Goal: Answer question/provide support

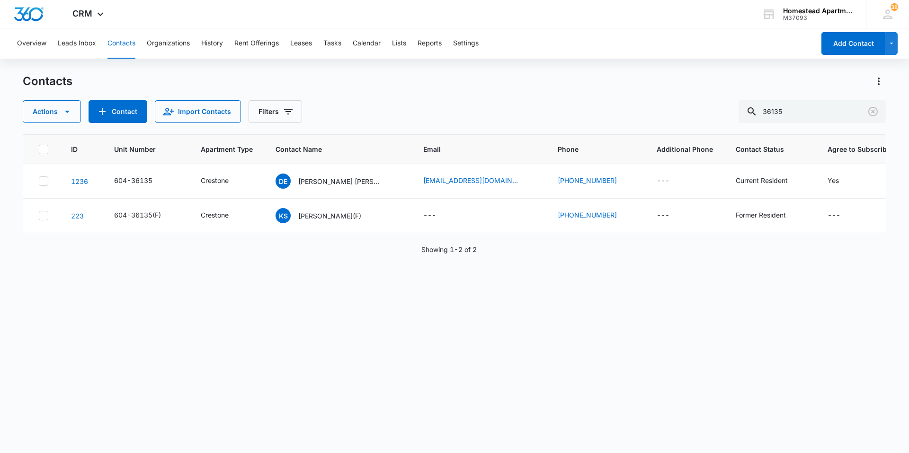
drag, startPoint x: 802, startPoint y: 111, endPoint x: 735, endPoint y: 110, distance: 66.7
click at [735, 110] on div "Actions Contact Import Contacts Filters 36135" at bounding box center [454, 111] width 863 height 23
type input "36226"
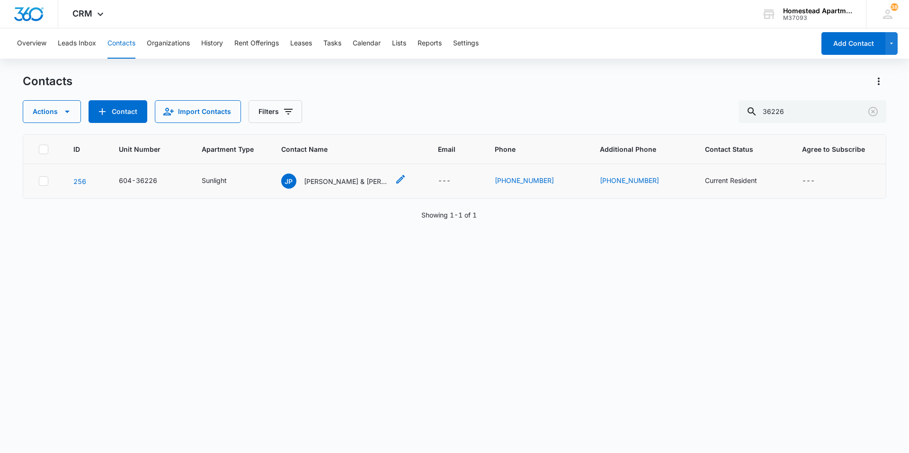
click at [332, 183] on p "[PERSON_NAME] & [PERSON_NAME]" at bounding box center [346, 182] width 85 height 10
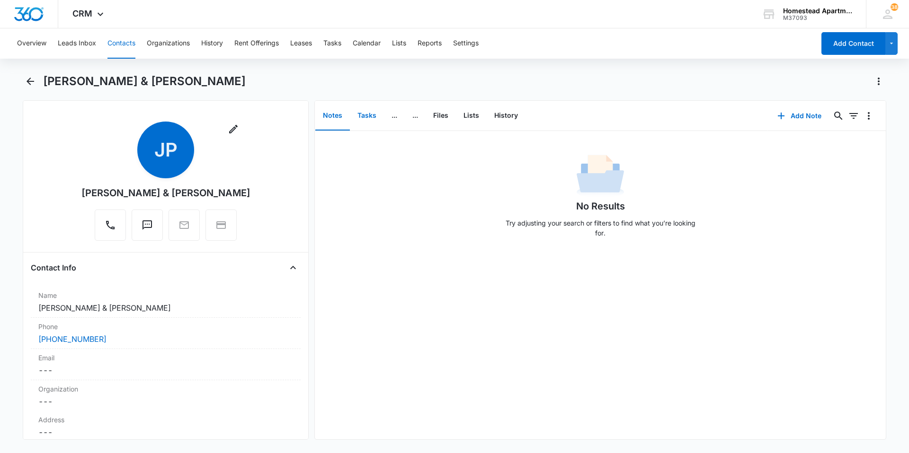
click at [359, 112] on button "Tasks" at bounding box center [367, 115] width 34 height 29
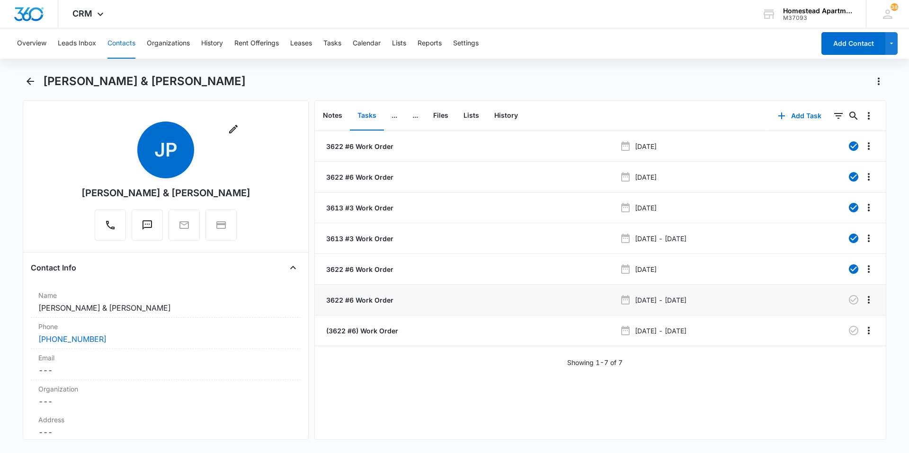
click at [360, 304] on p "3622 #6 Work Order" at bounding box center [358, 300] width 69 height 10
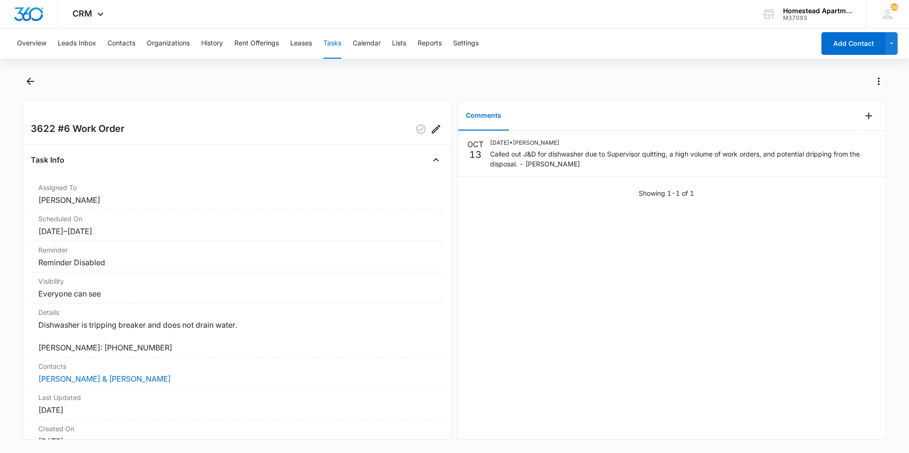
click at [869, 112] on div at bounding box center [873, 116] width 25 height 30
click at [867, 118] on button "Add Comment" at bounding box center [868, 115] width 15 height 15
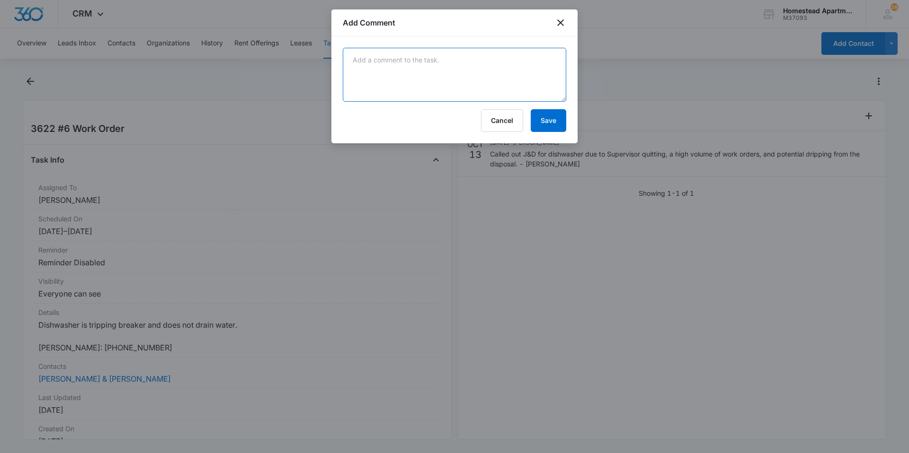
click at [417, 68] on textarea at bounding box center [454, 75] width 223 height 54
type textarea "s"
type textarea "Still need to address breaker issue."
click at [548, 129] on button "Save" at bounding box center [547, 120] width 35 height 23
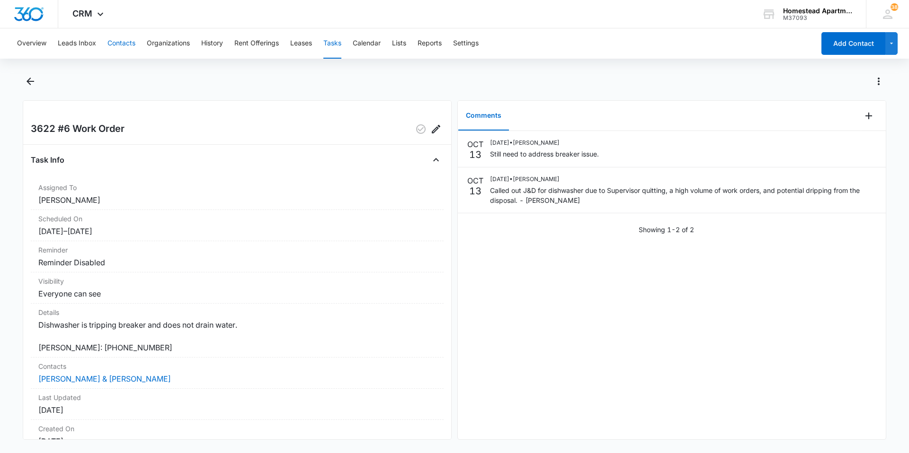
click at [125, 47] on button "Contacts" at bounding box center [121, 43] width 28 height 30
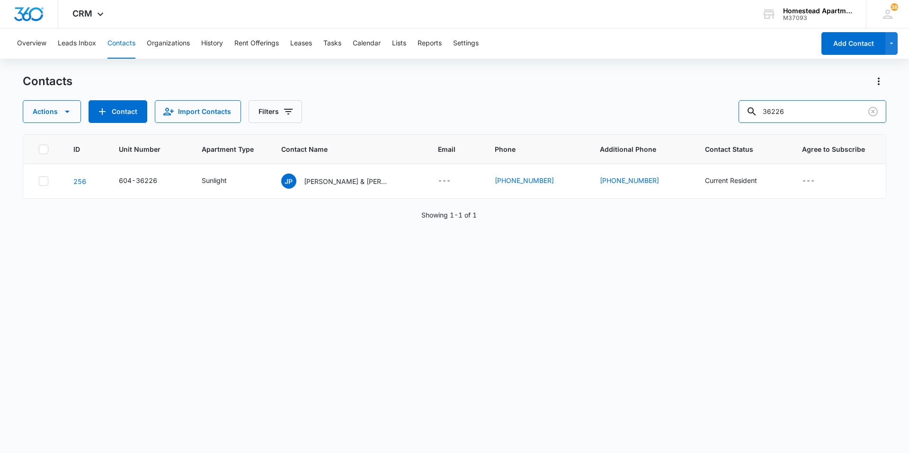
drag, startPoint x: 804, startPoint y: 109, endPoint x: 715, endPoint y: 108, distance: 89.5
click at [721, 108] on div "Actions Contact Import Contacts Filters 36226" at bounding box center [454, 111] width 863 height 23
type input "36092"
